Goal: Transaction & Acquisition: Purchase product/service

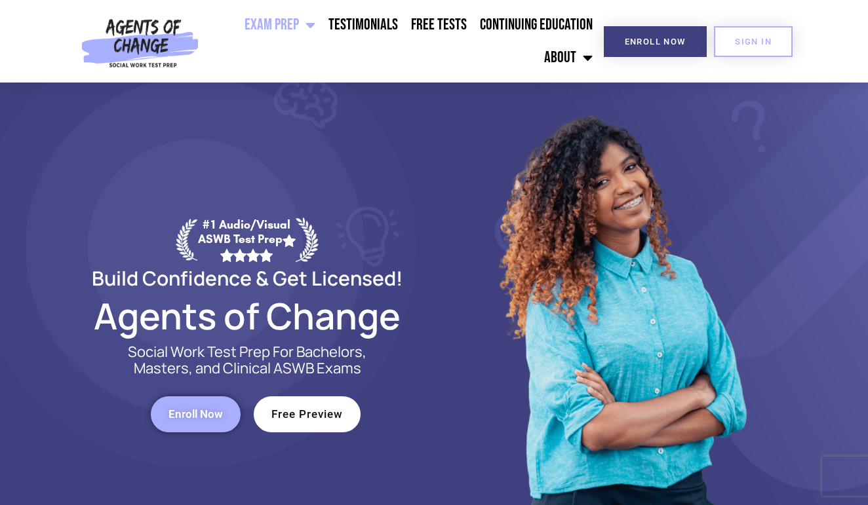
click at [212, 418] on span "Enroll Now" at bounding box center [195, 414] width 54 height 11
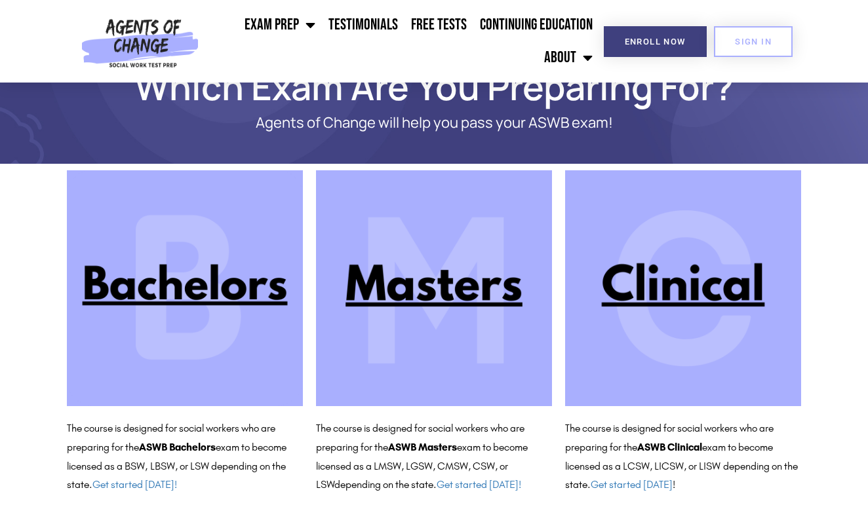
scroll to position [71, 0]
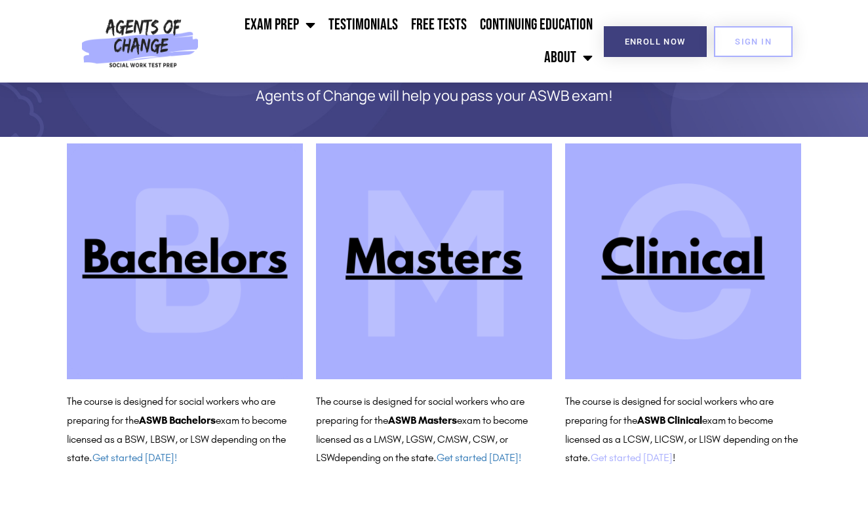
click at [650, 455] on link "Get started today" at bounding box center [631, 457] width 82 height 12
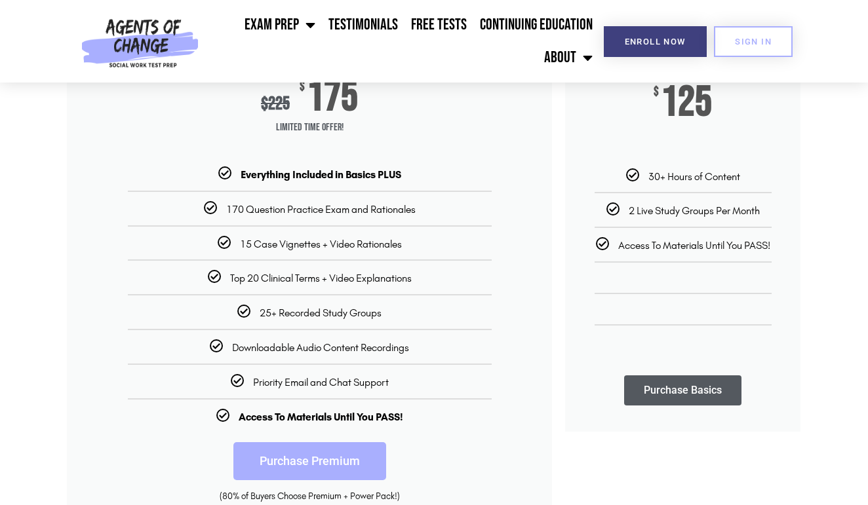
scroll to position [224, 0]
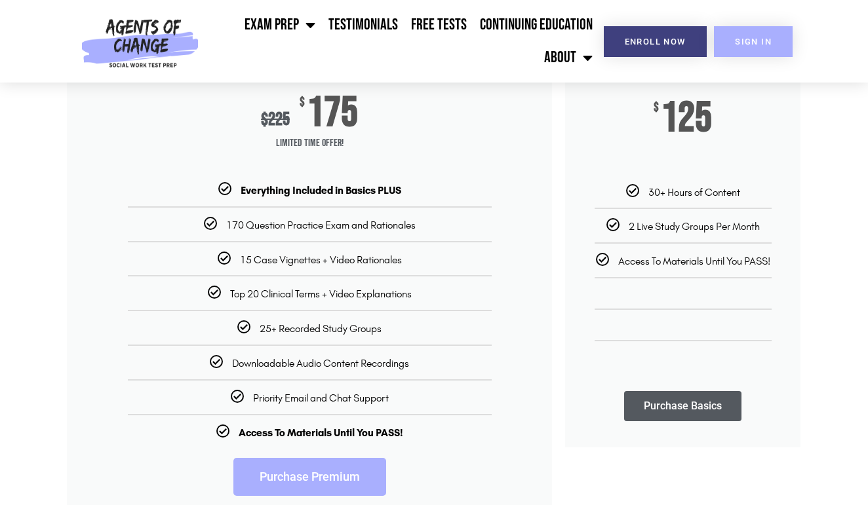
click at [758, 41] on span "SIGN IN" at bounding box center [753, 41] width 37 height 9
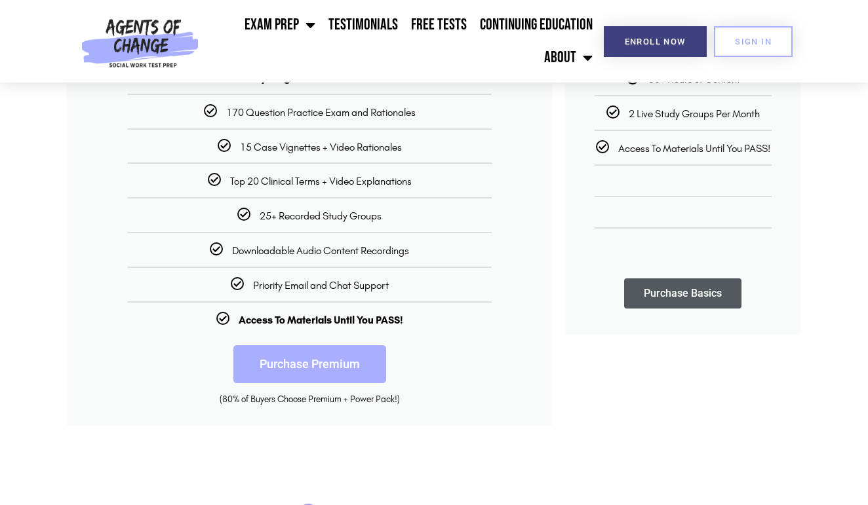
scroll to position [0, 0]
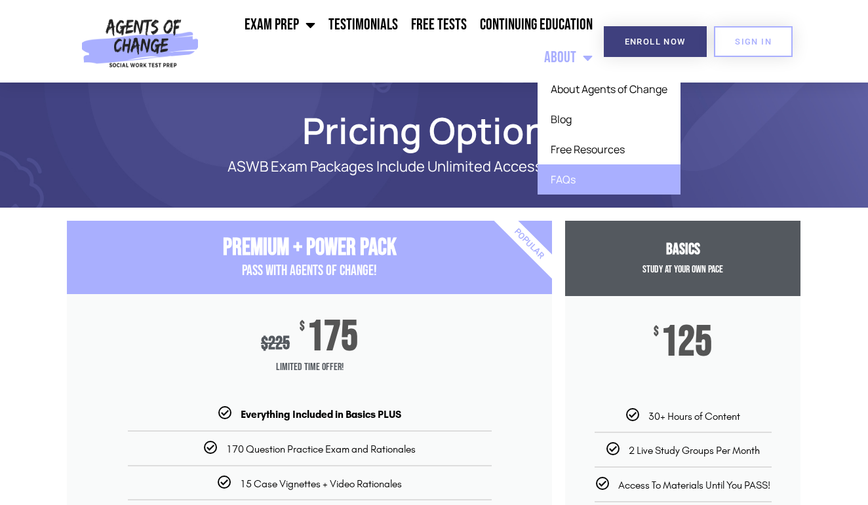
click at [564, 177] on link "FAQs" at bounding box center [608, 179] width 143 height 30
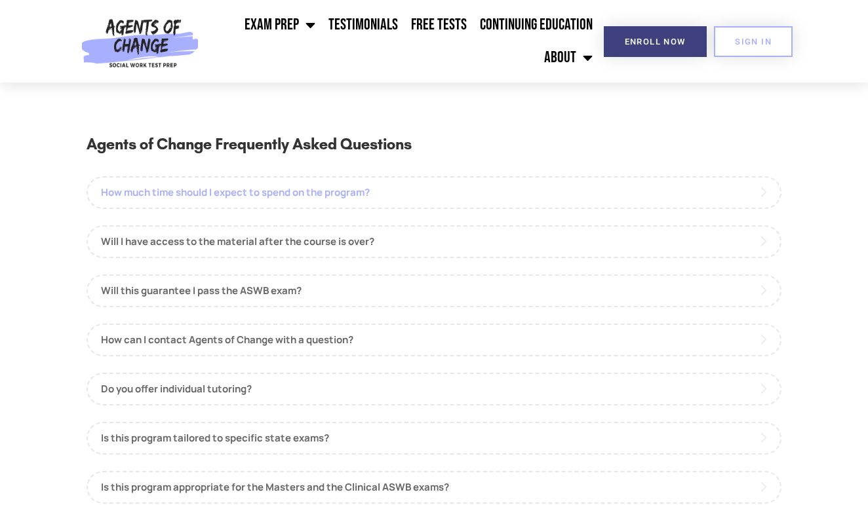
click at [300, 193] on link "How much time should I expect to spend on the program?" at bounding box center [433, 192] width 695 height 33
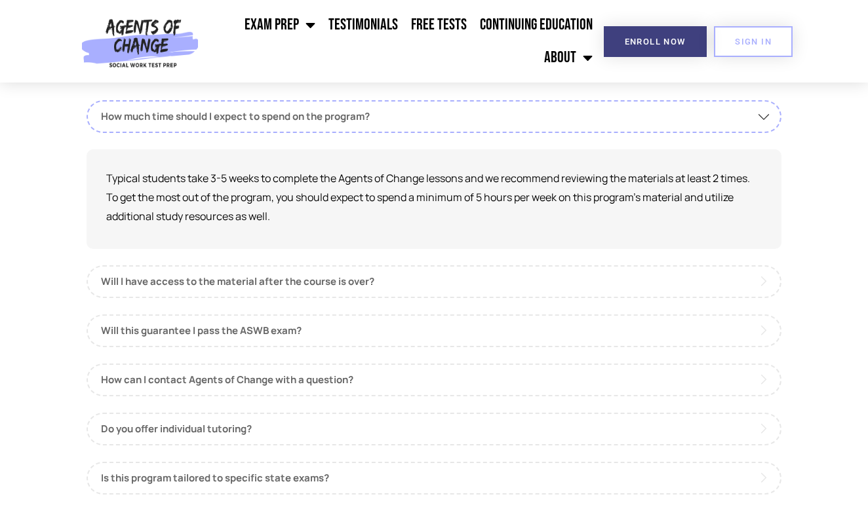
scroll to position [83, 0]
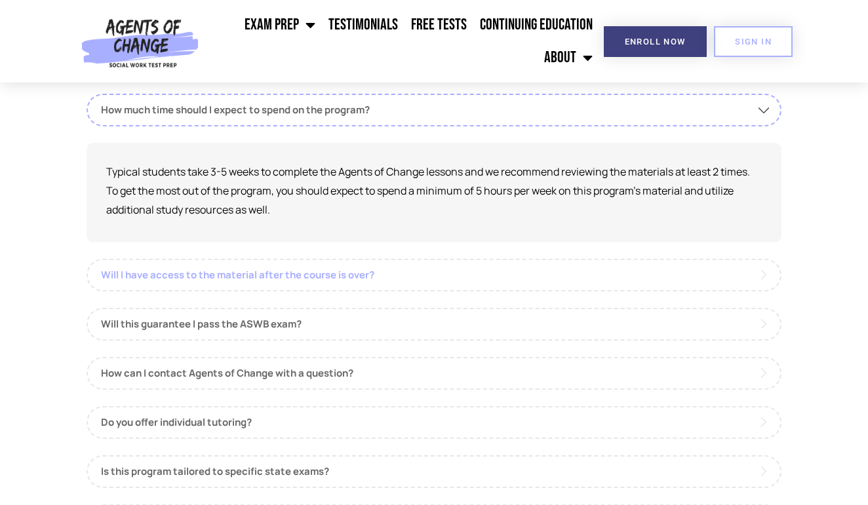
click at [363, 273] on link "Will I have access to the material after the course is over?" at bounding box center [433, 275] width 695 height 33
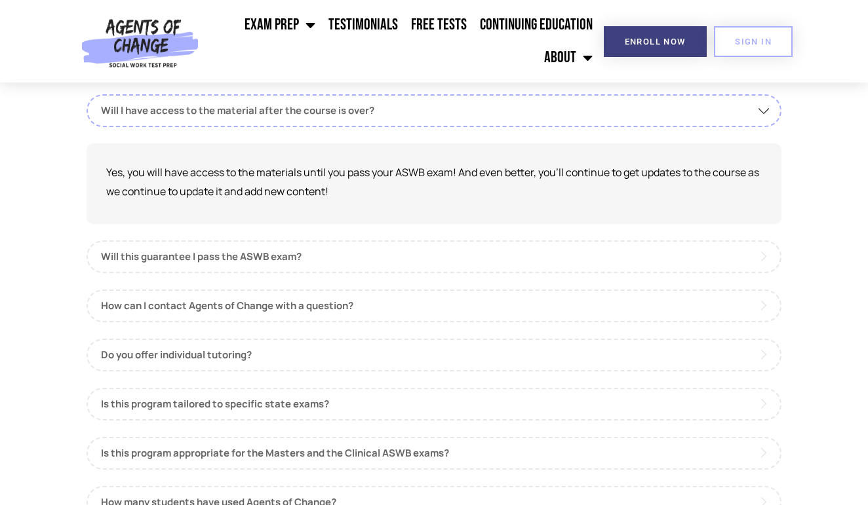
scroll to position [132, 0]
click at [337, 305] on link "How can I contact Agents of Change with a question?" at bounding box center [433, 305] width 695 height 33
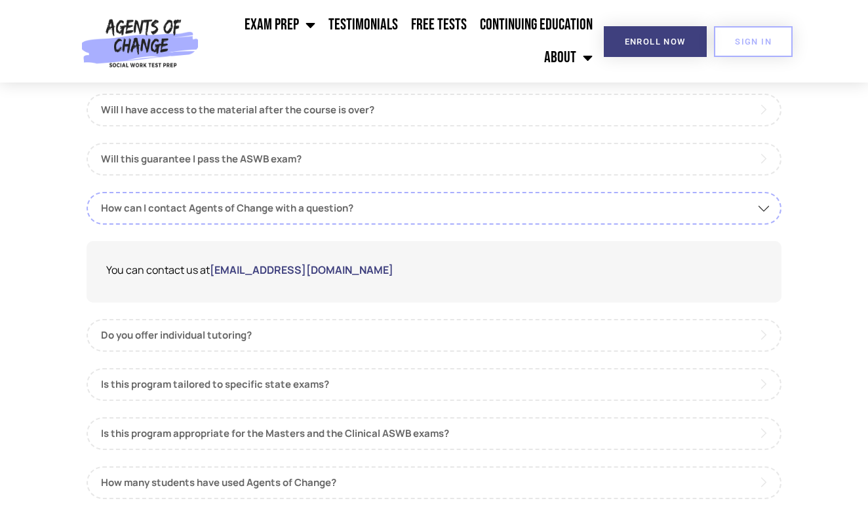
click at [275, 269] on link "[EMAIL_ADDRESS][DOMAIN_NAME]" at bounding box center [301, 270] width 183 height 14
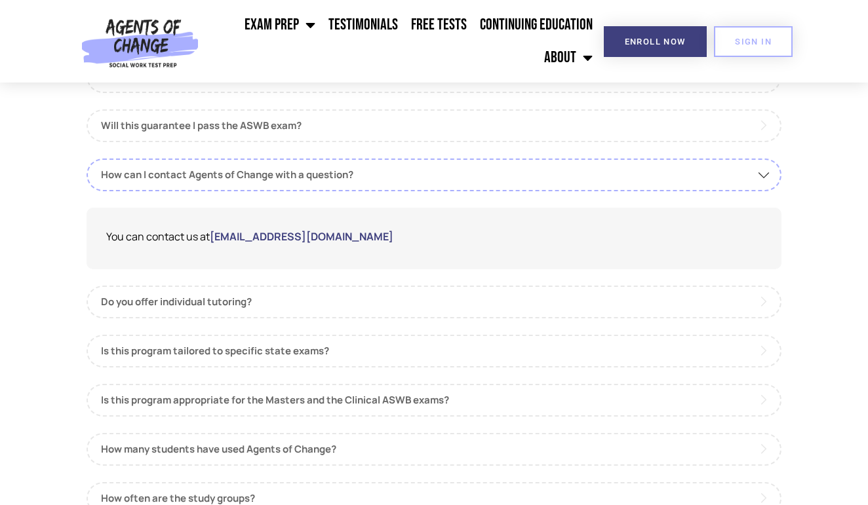
scroll to position [211, 0]
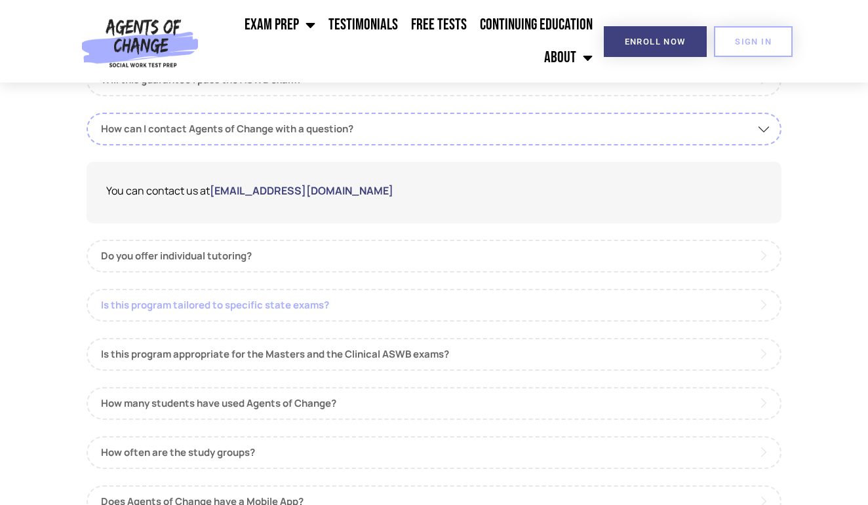
click at [351, 303] on link "Is this program tailored to specific state exams?" at bounding box center [433, 305] width 695 height 33
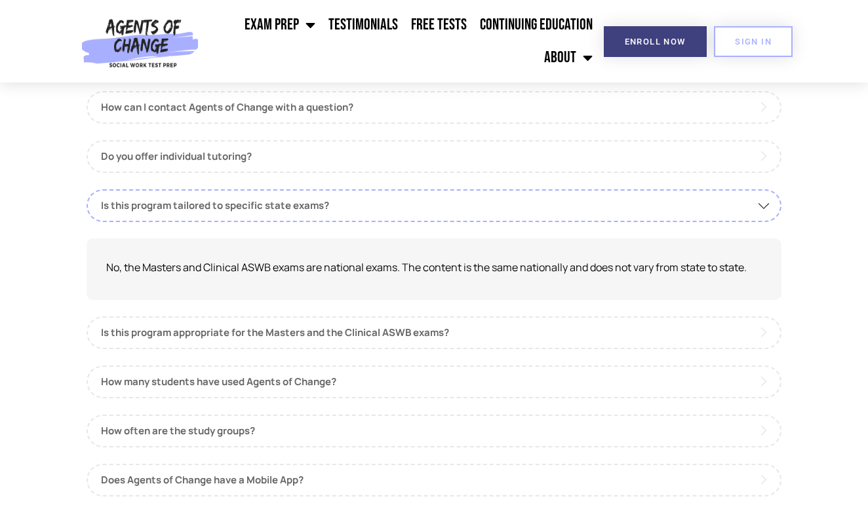
scroll to position [254, 0]
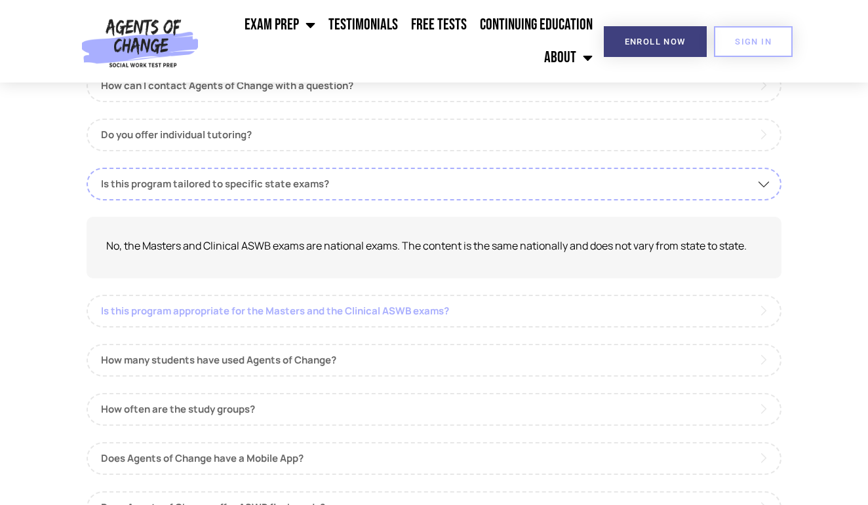
click at [492, 316] on link "Is this program appropriate for the Masters and the Clinical ASWB exams?" at bounding box center [433, 311] width 695 height 33
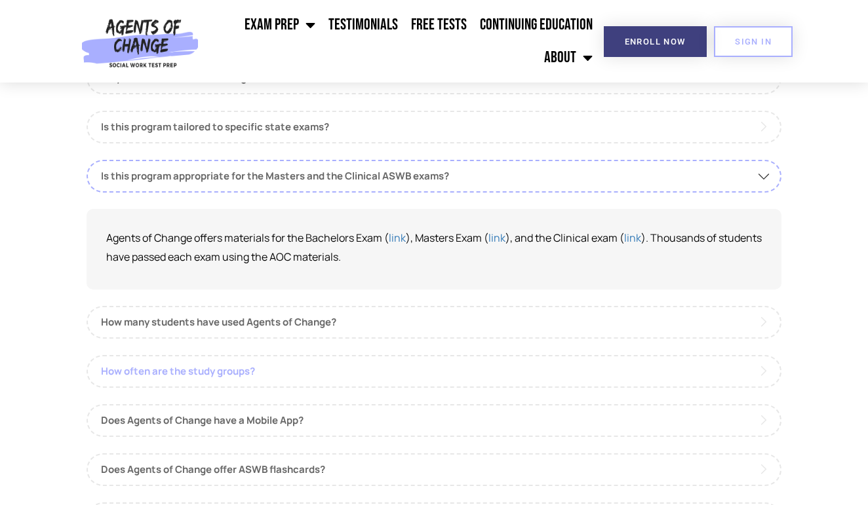
scroll to position [319, 0]
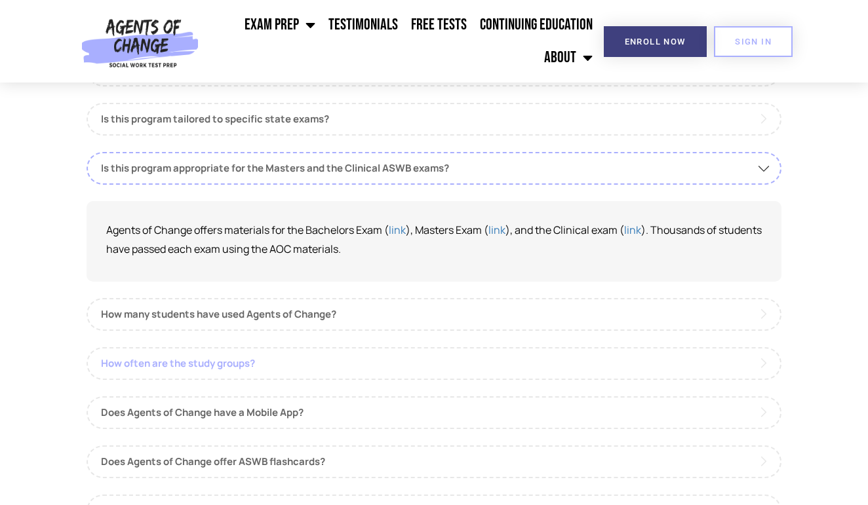
click at [288, 365] on link "How often are the study groups?" at bounding box center [433, 363] width 695 height 33
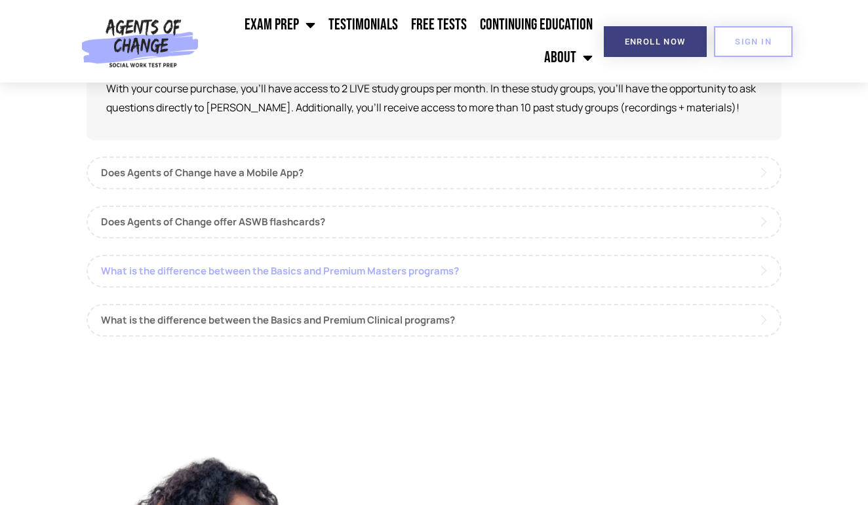
scroll to position [564, 0]
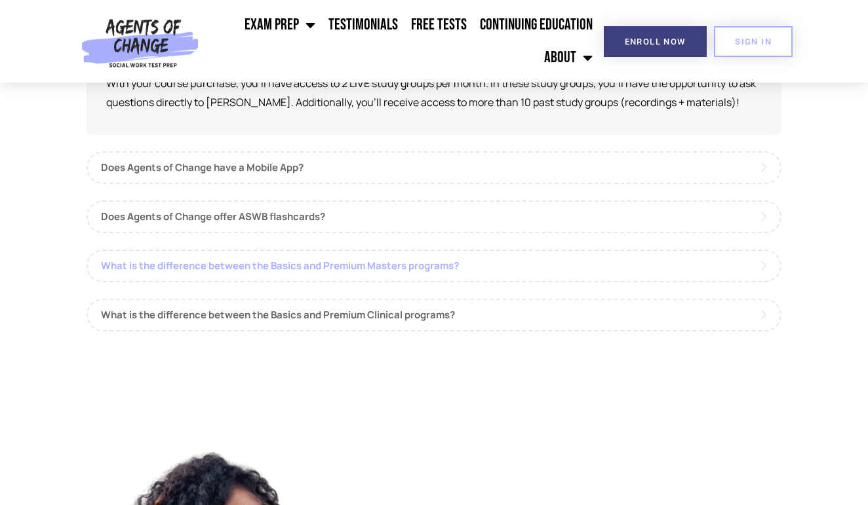
click at [381, 263] on link "What is the difference between the Basics and Premium Masters programs?" at bounding box center [433, 266] width 695 height 33
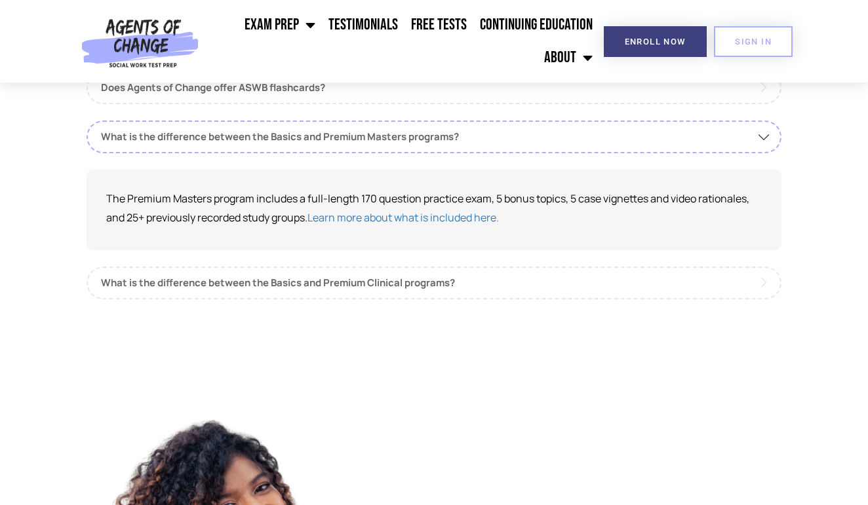
scroll to position [598, 0]
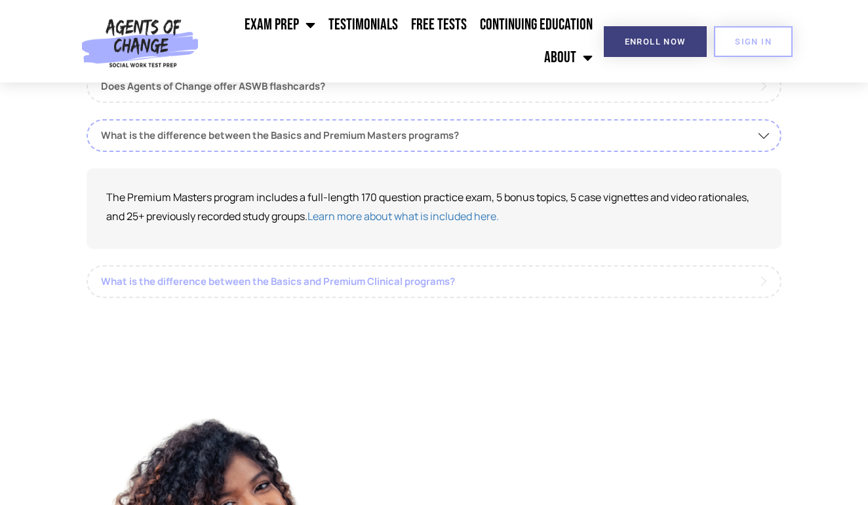
click at [417, 282] on link "What is the difference between the Basics and Premium Clinical programs?" at bounding box center [433, 281] width 695 height 33
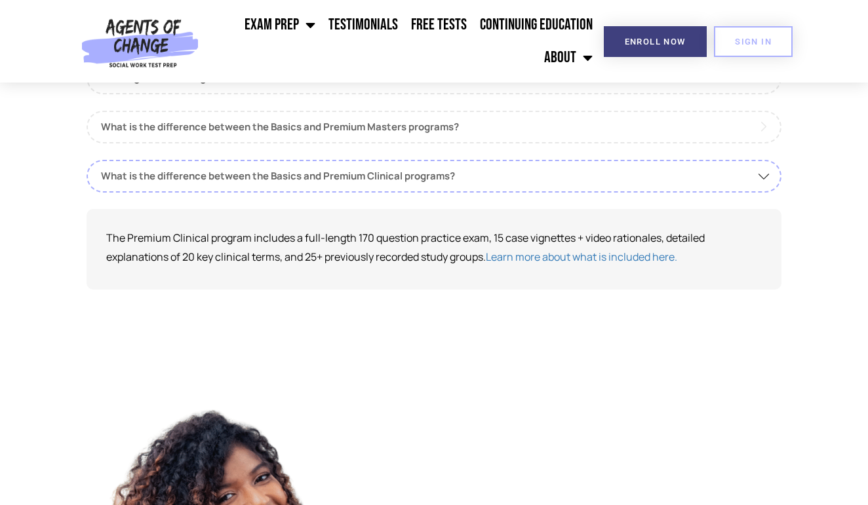
scroll to position [607, 0]
click at [575, 258] on link "Learn more about what is included here." at bounding box center [581, 256] width 191 height 14
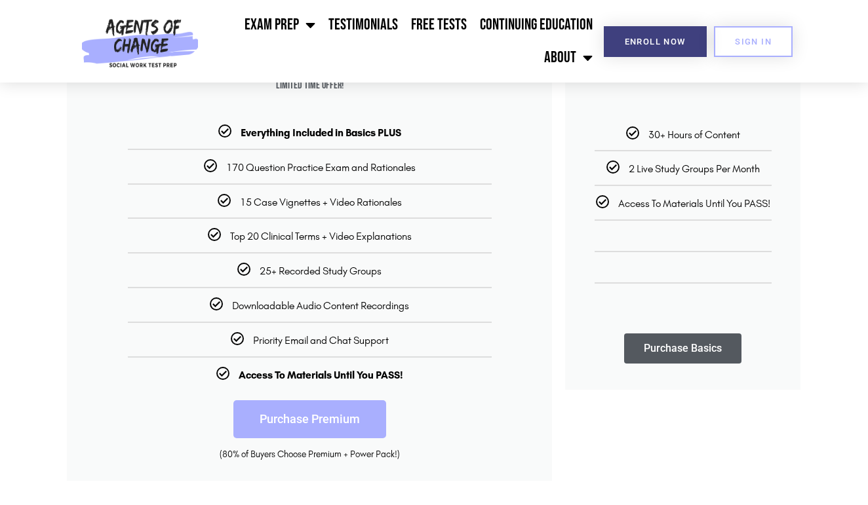
scroll to position [292, 0]
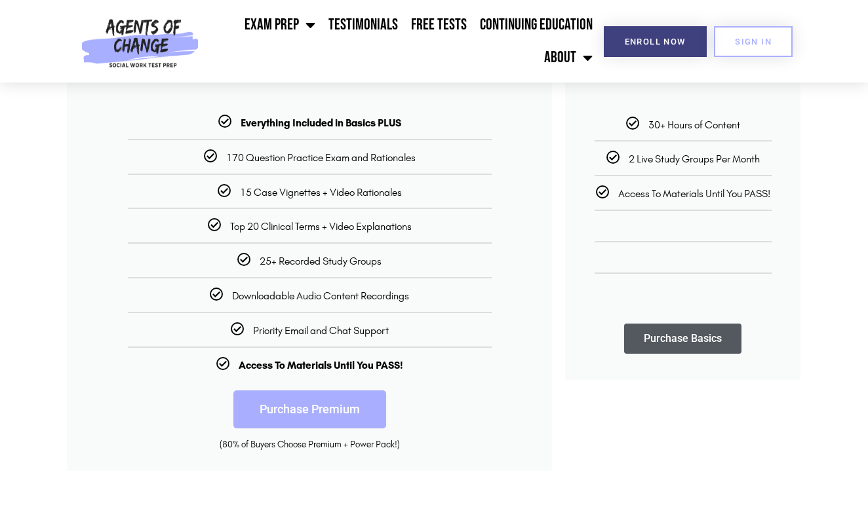
click at [341, 412] on link "Purchase Premium" at bounding box center [309, 410] width 153 height 38
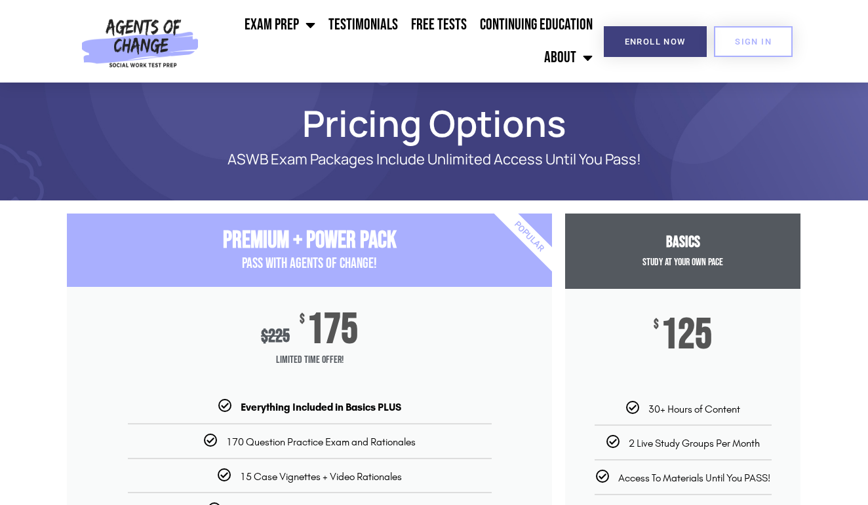
scroll to position [0, 0]
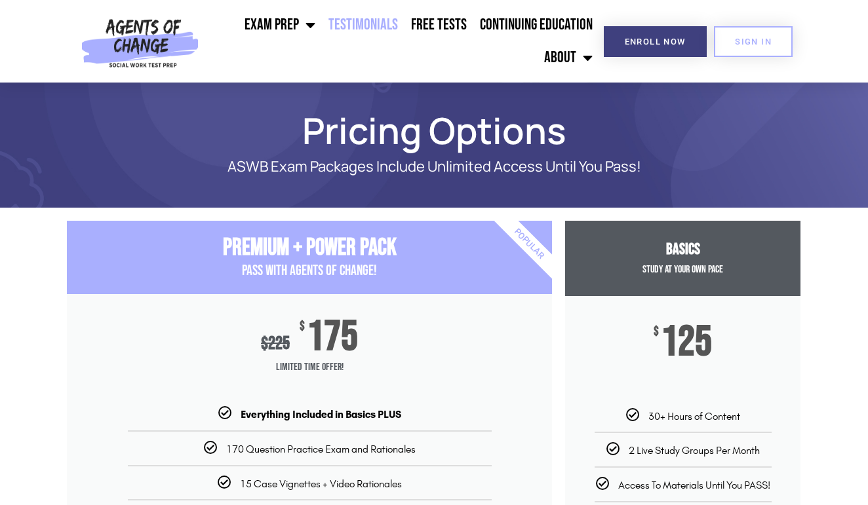
click at [384, 24] on link "Testimonials" at bounding box center [363, 25] width 83 height 33
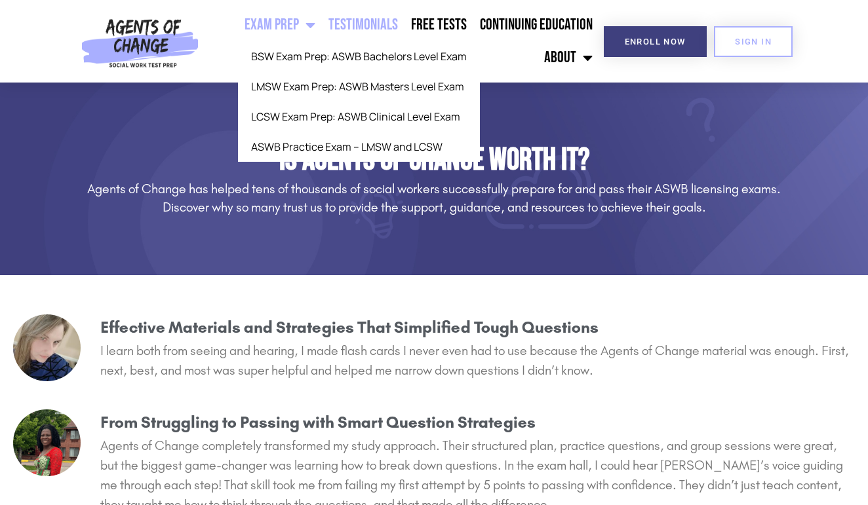
scroll to position [3, 0]
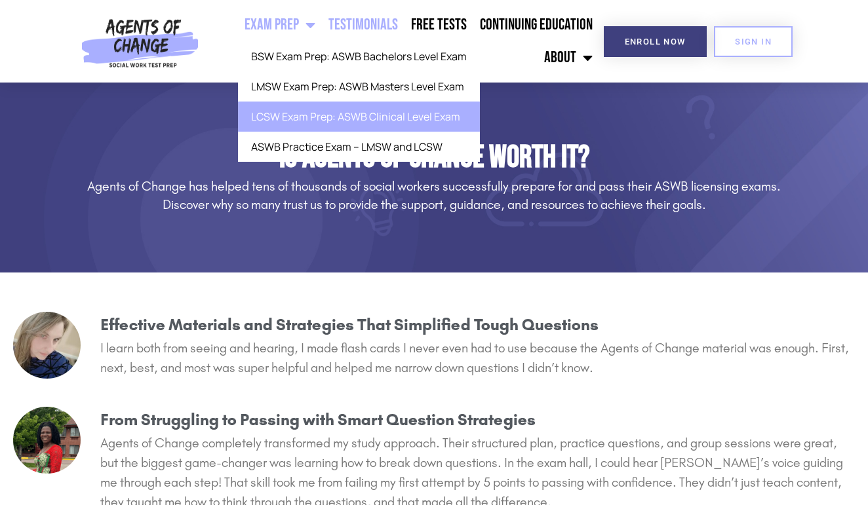
click at [350, 115] on link "LCSW Exam Prep: ASWB Clinical Level Exam" at bounding box center [359, 117] width 242 height 30
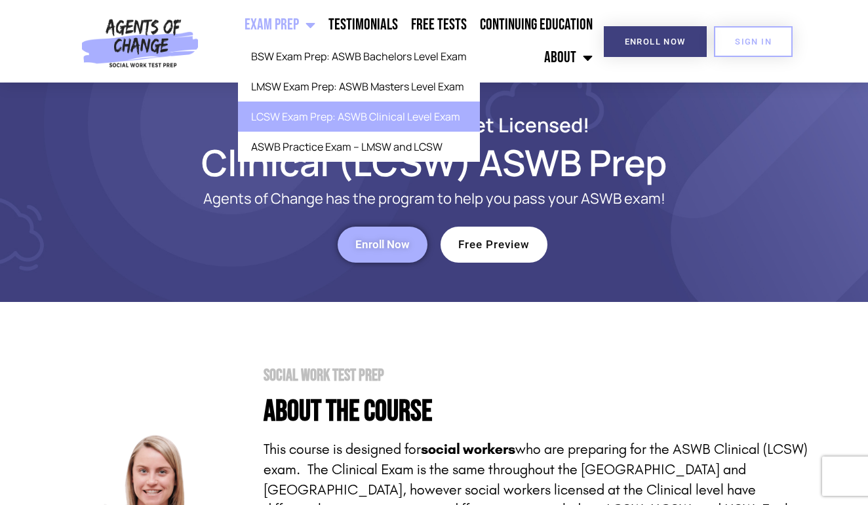
click at [315, 27] on span "Menu" at bounding box center [307, 24] width 16 height 29
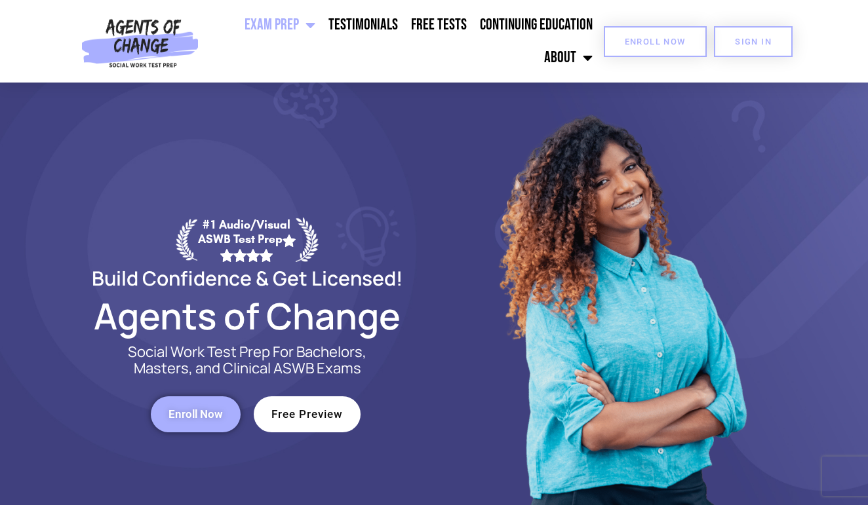
click at [654, 48] on link "Enroll Now" at bounding box center [655, 41] width 103 height 31
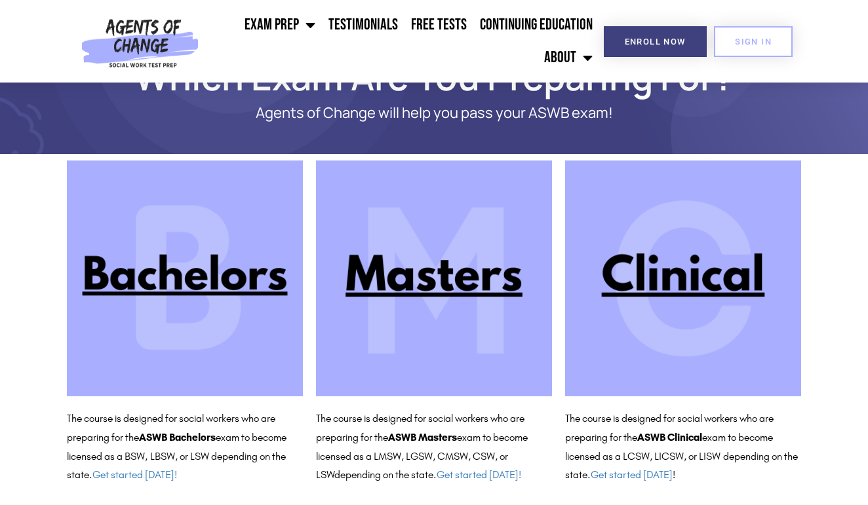
scroll to position [71, 0]
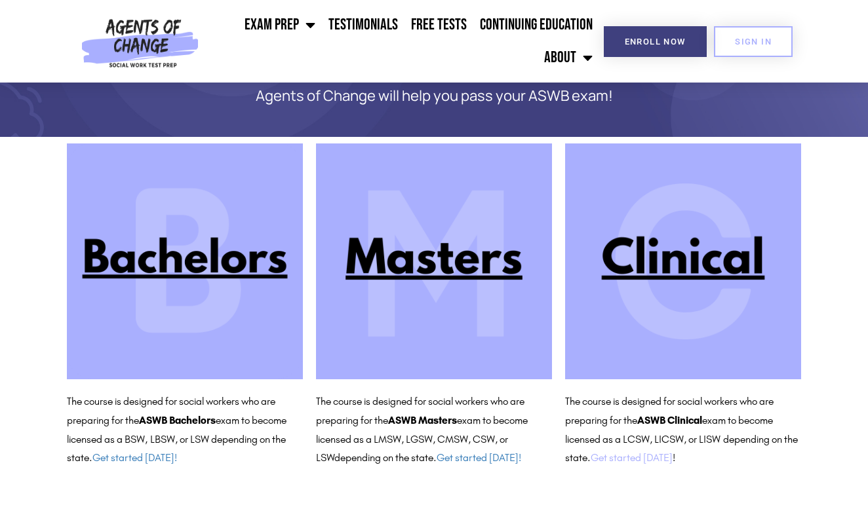
click at [643, 459] on link "Get started [DATE]" at bounding box center [631, 457] width 82 height 12
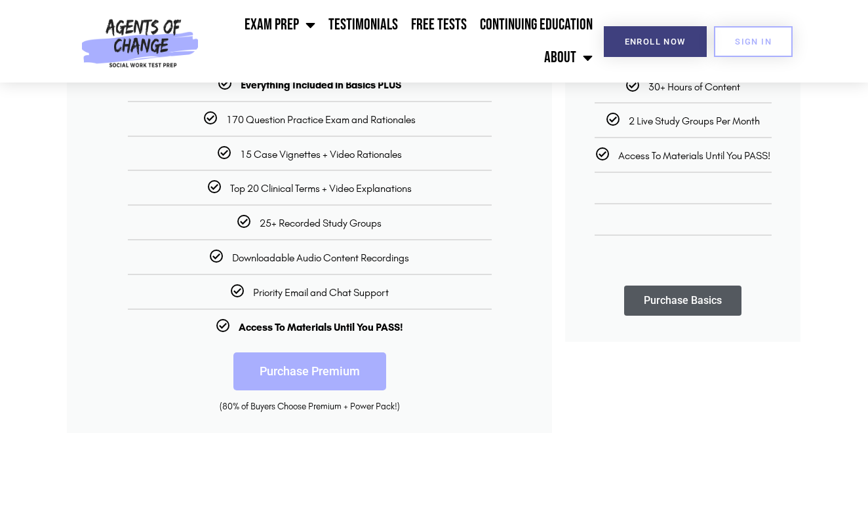
scroll to position [347, 0]
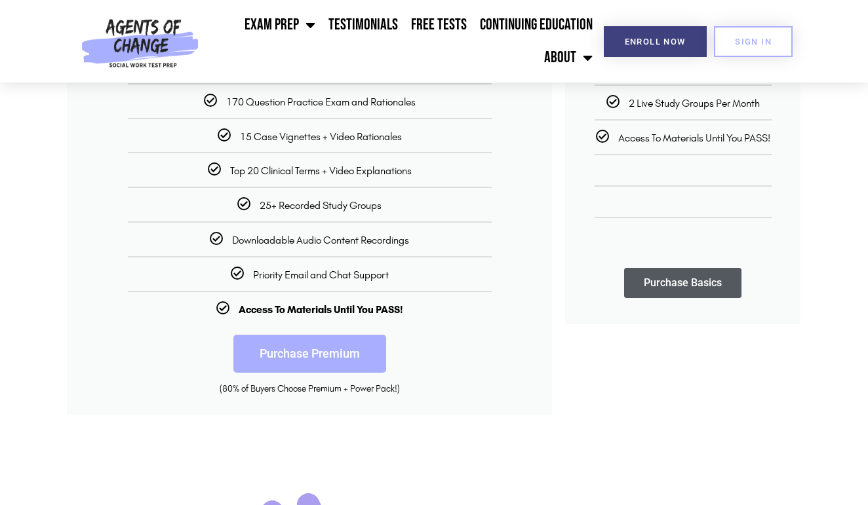
click at [335, 345] on link "Purchase Premium" at bounding box center [309, 354] width 153 height 38
